Goal: Find specific page/section: Find specific page/section

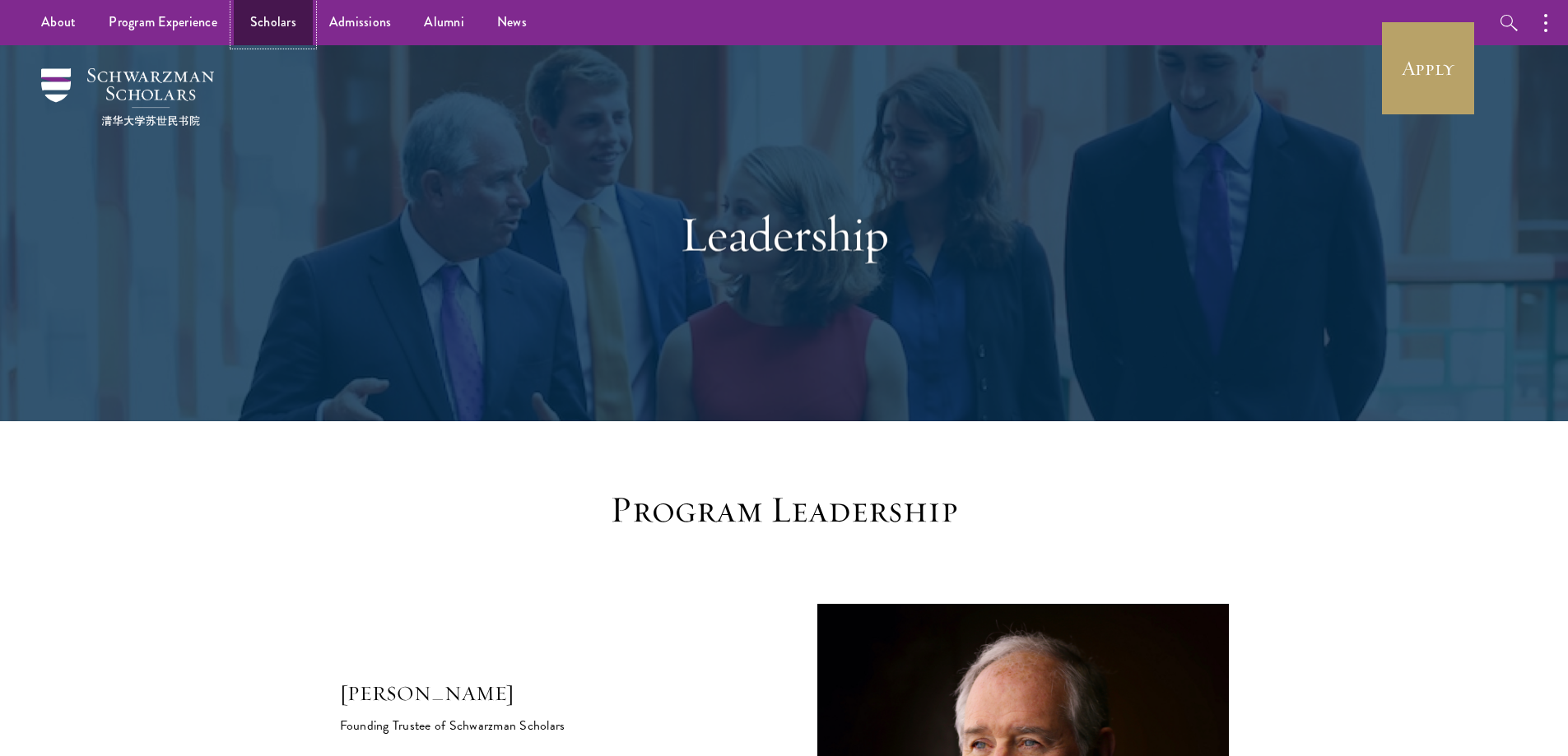
click at [268, 21] on link "Scholars" at bounding box center [273, 22] width 79 height 45
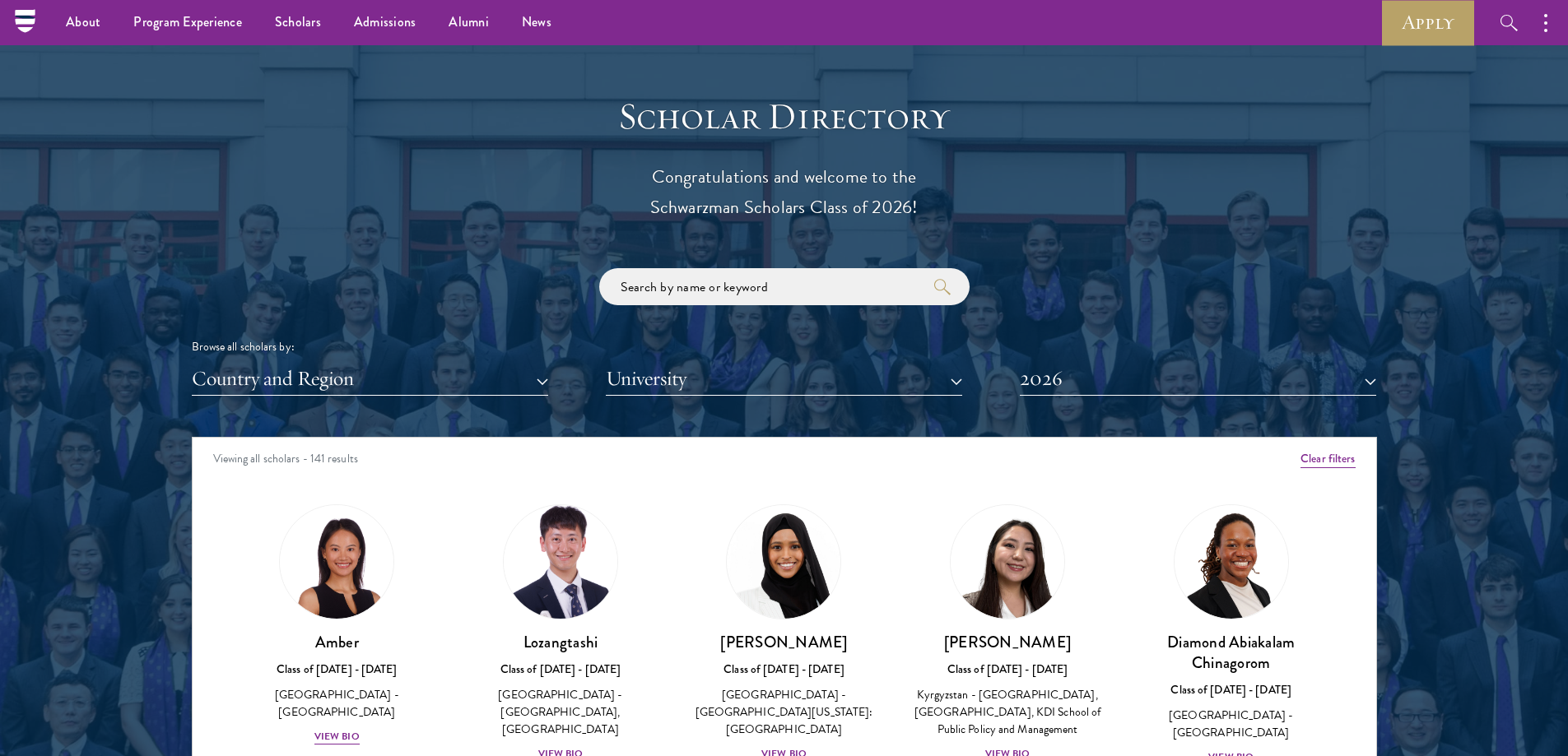
scroll to position [1727, 0]
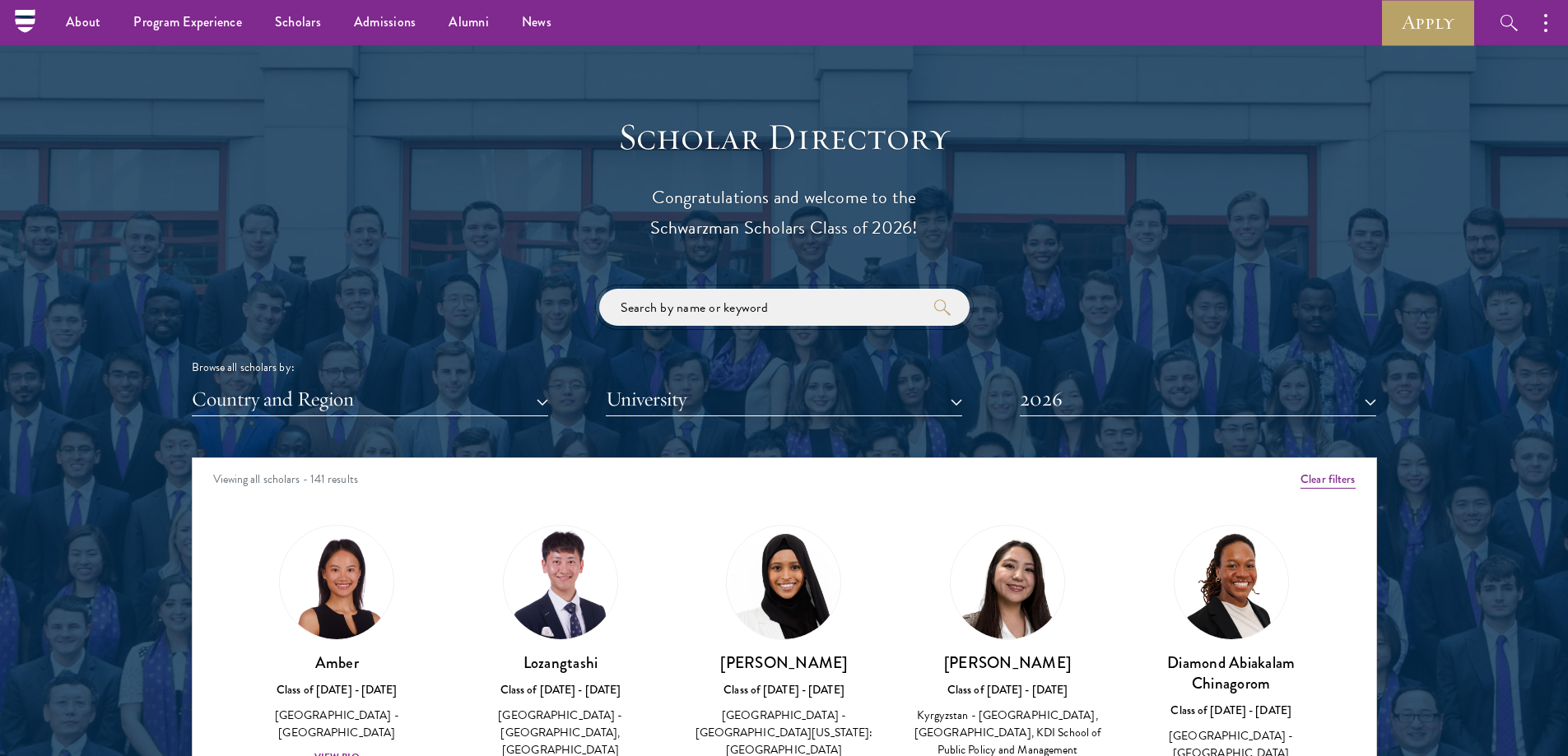
click at [759, 316] on input "search" at bounding box center [784, 307] width 370 height 37
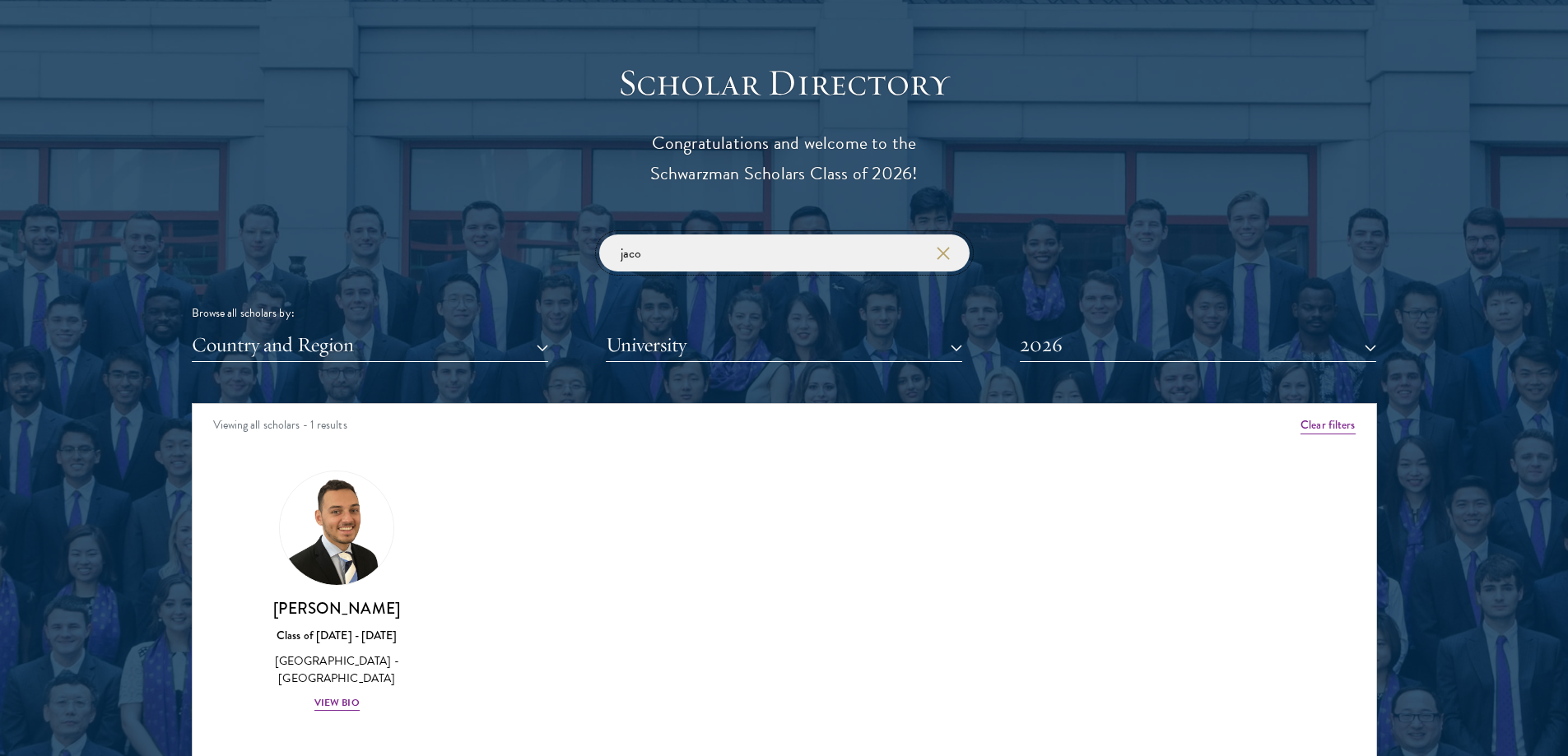
scroll to position [1809, 0]
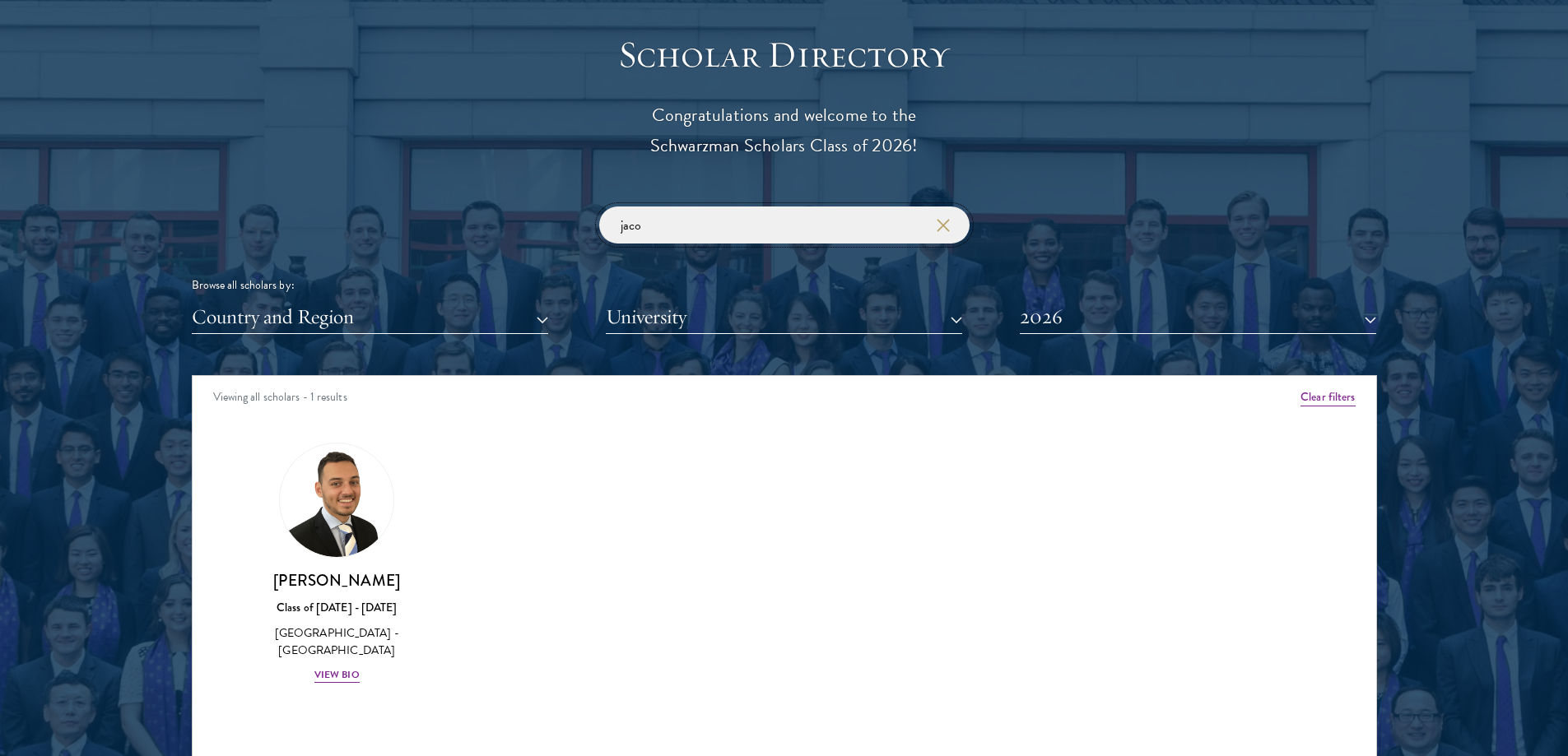
type input "jaco"
